Goal: Transaction & Acquisition: Purchase product/service

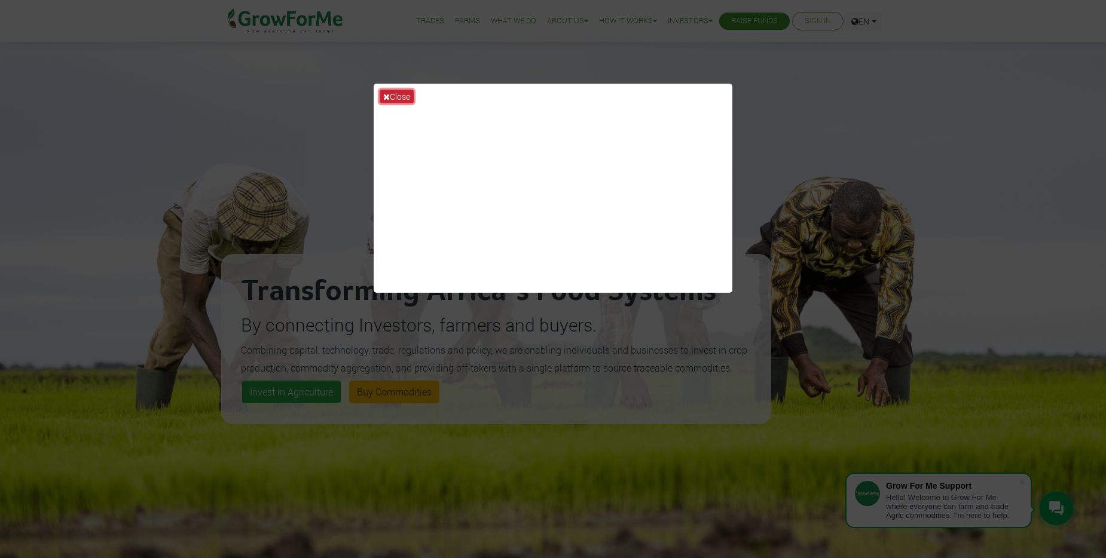
click at [403, 97] on button "Close" at bounding box center [397, 97] width 34 height 14
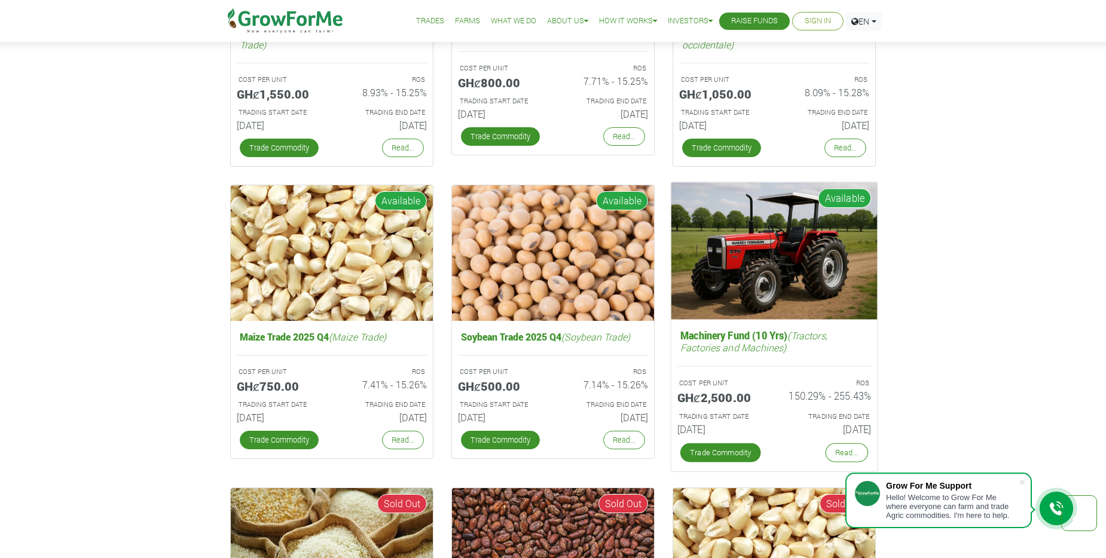
scroll to position [1944, 0]
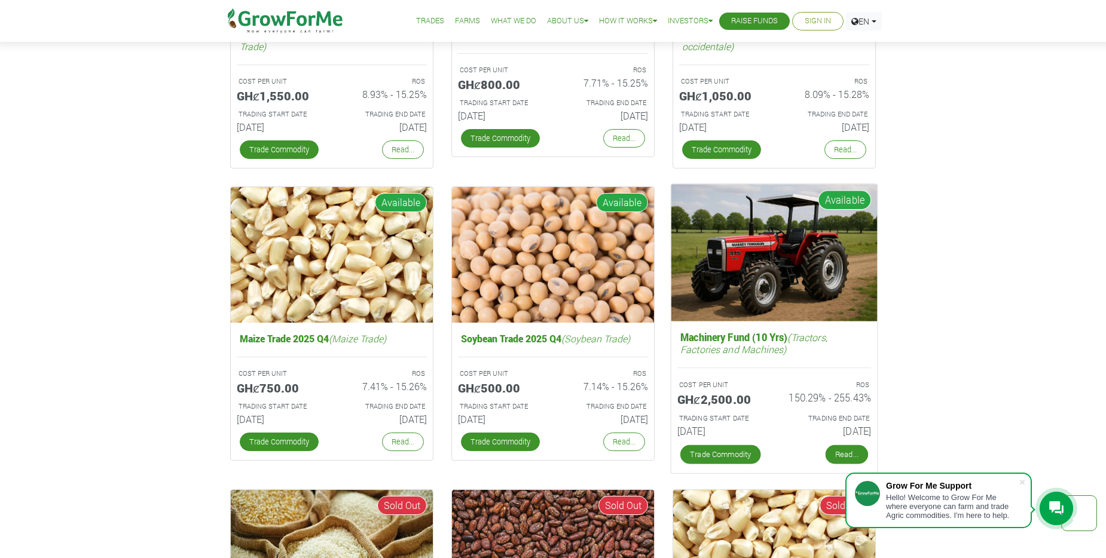
click at [846, 451] on link "Read..." at bounding box center [846, 454] width 42 height 19
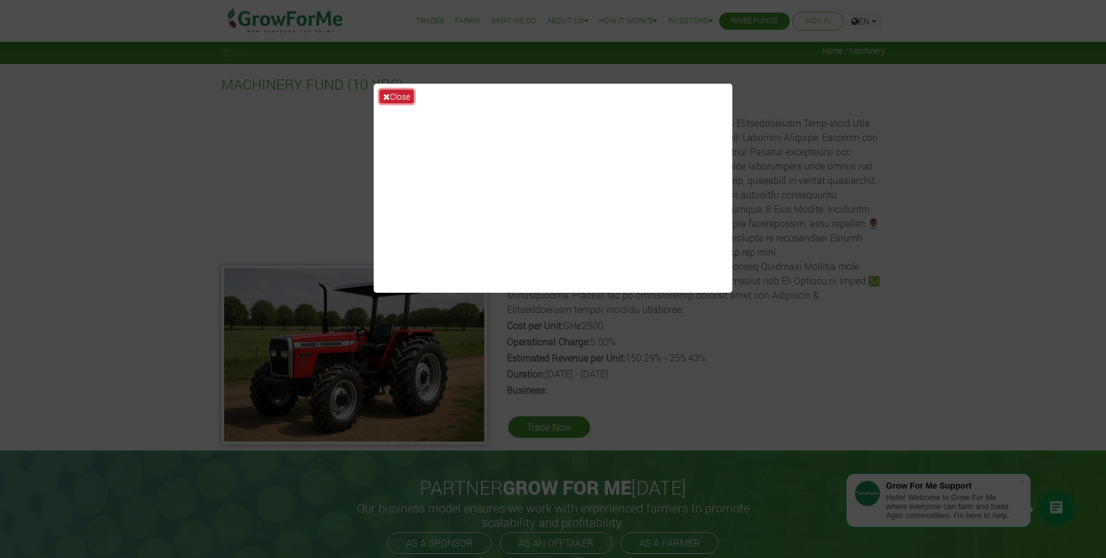
click at [390, 95] on button "Close" at bounding box center [397, 97] width 34 height 14
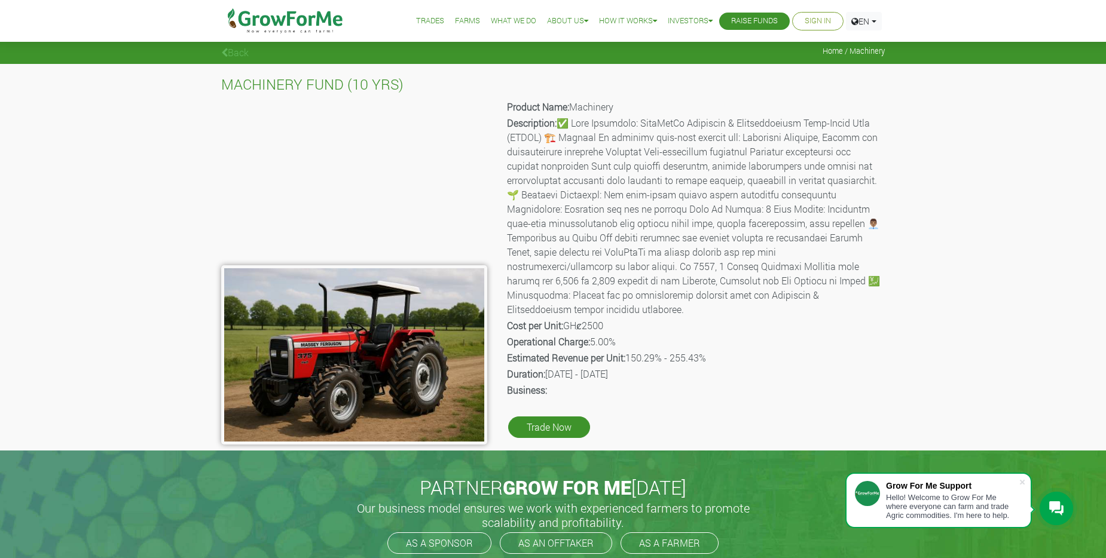
click at [420, 20] on link "Trades" at bounding box center [430, 21] width 28 height 13
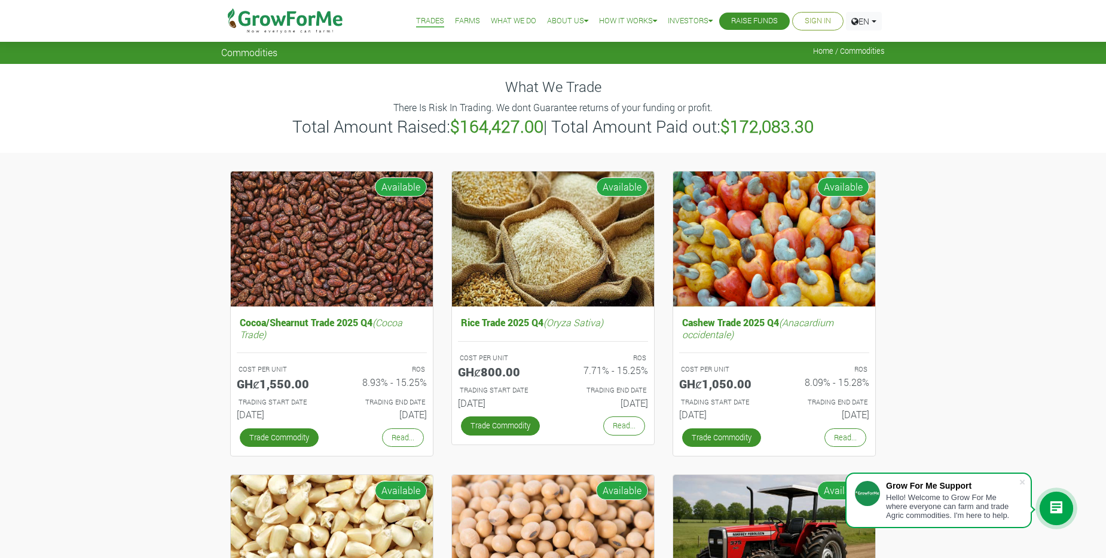
click at [458, 17] on link "Farms" at bounding box center [467, 21] width 25 height 13
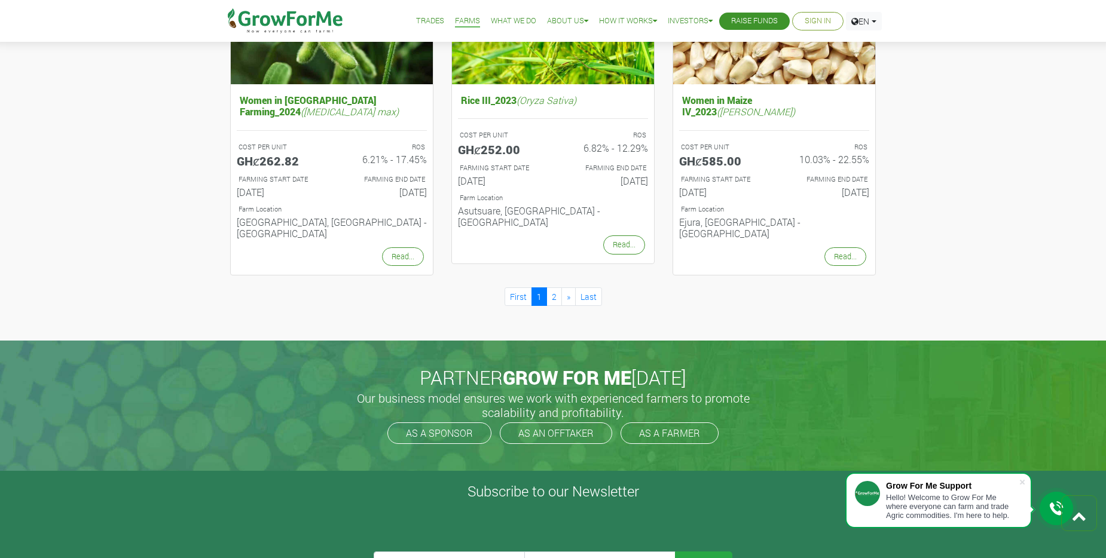
scroll to position [1261, 0]
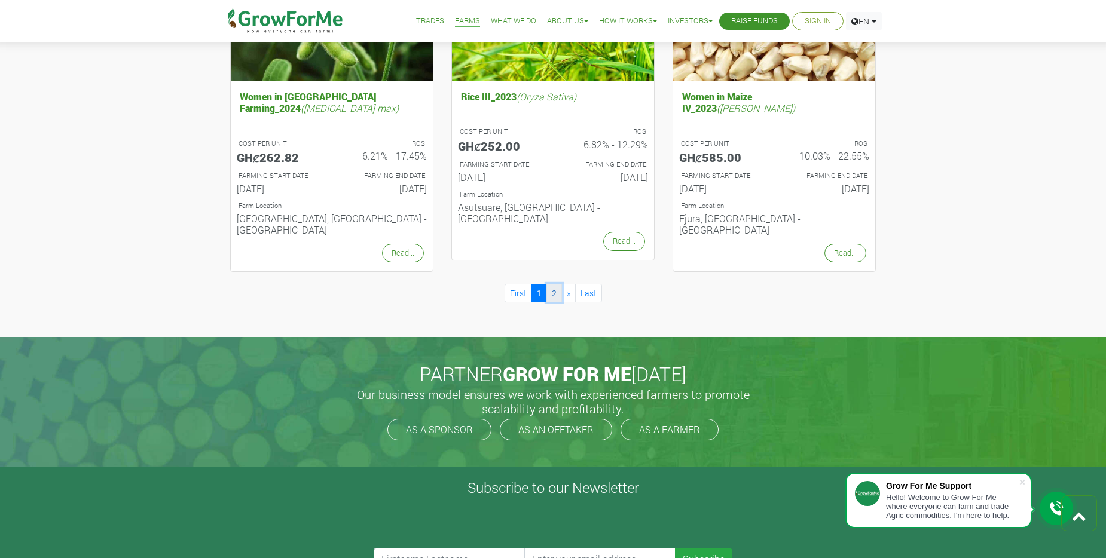
click at [555, 284] on link "2" at bounding box center [554, 293] width 16 height 19
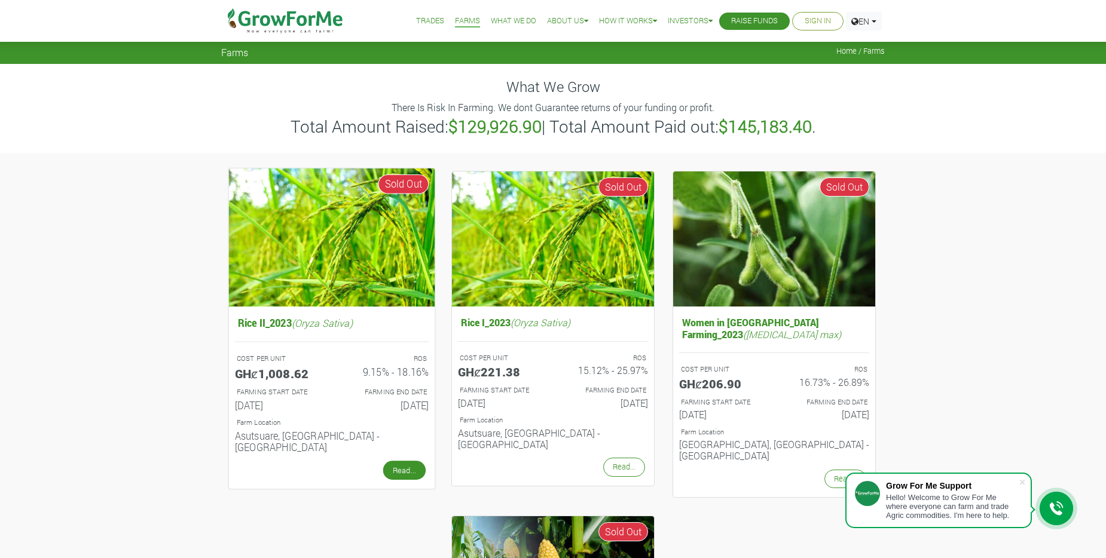
click at [402, 461] on link "Read..." at bounding box center [404, 470] width 42 height 19
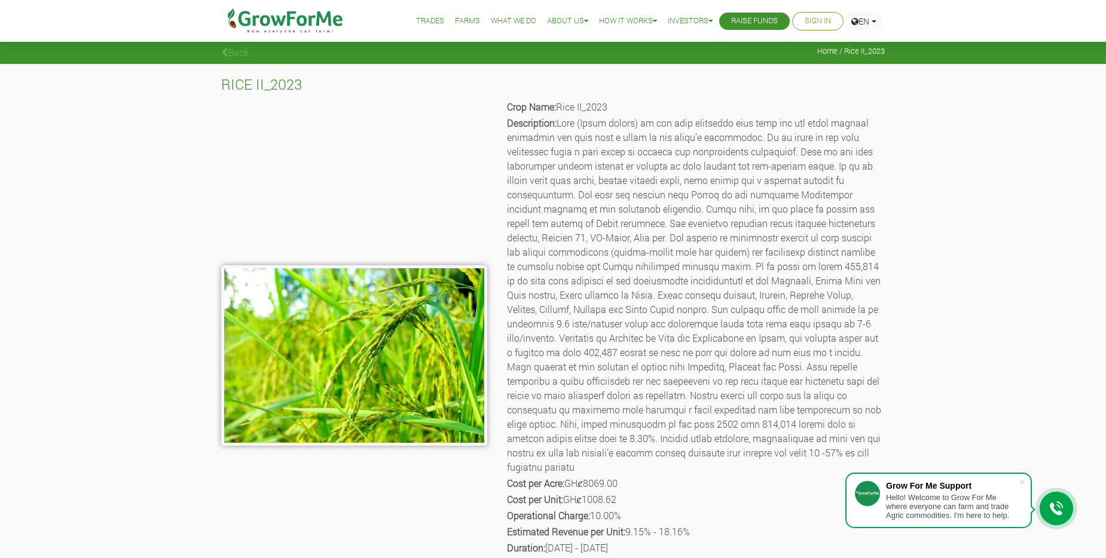
click at [760, 20] on link "Raise Funds" at bounding box center [754, 21] width 47 height 13
click at [810, 20] on link "Sign In" at bounding box center [817, 21] width 26 height 13
